Goal: Navigation & Orientation: Go to known website

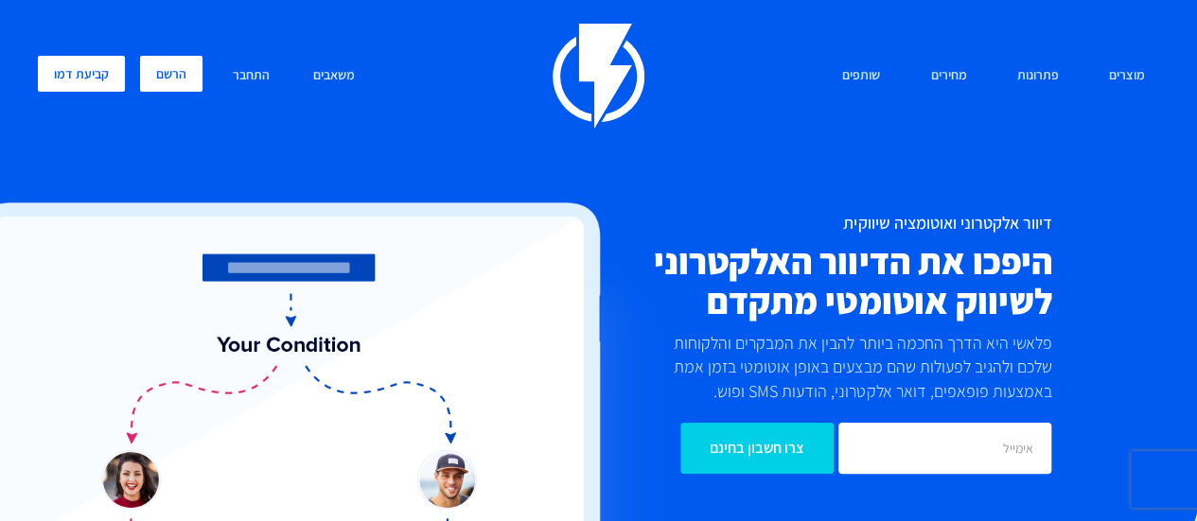
click at [155, 75] on link "הרשם" at bounding box center [171, 74] width 62 height 36
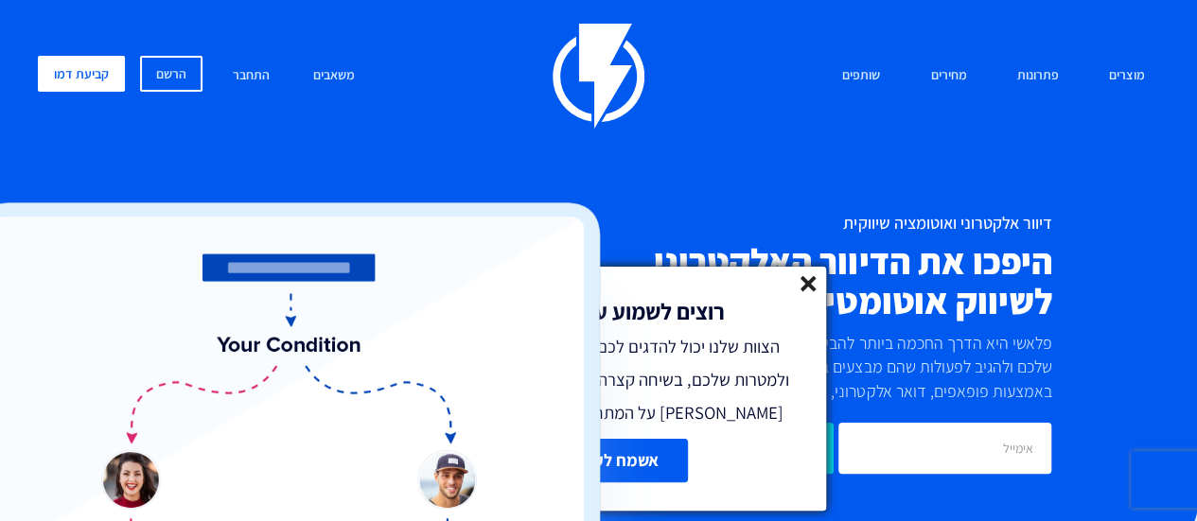
click at [801, 285] on icon at bounding box center [808, 284] width 16 height 16
